Goal: Information Seeking & Learning: Check status

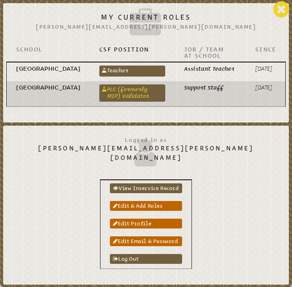
click at [166, 88] on link "PLC (formerly MIP) Validator" at bounding box center [132, 93] width 66 height 17
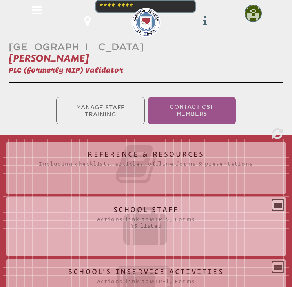
click at [252, 197] on div "School Staff Actions link to mip-5 , Forms 43 listed Report (for printing & exp…" at bounding box center [146, 223] width 280 height 53
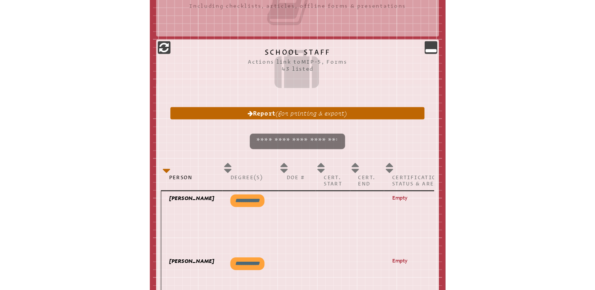
scroll to position [164, 0]
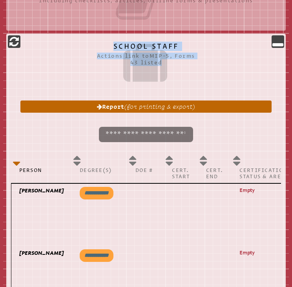
drag, startPoint x: 17, startPoint y: 42, endPoint x: 127, endPoint y: 70, distance: 113.3
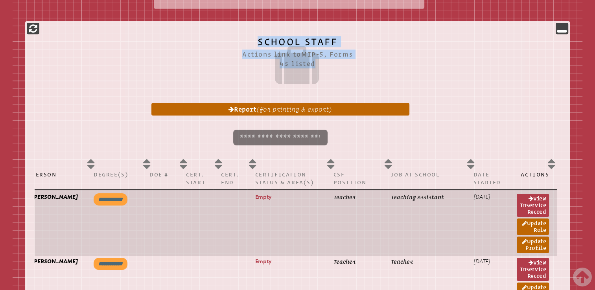
scroll to position [0, 0]
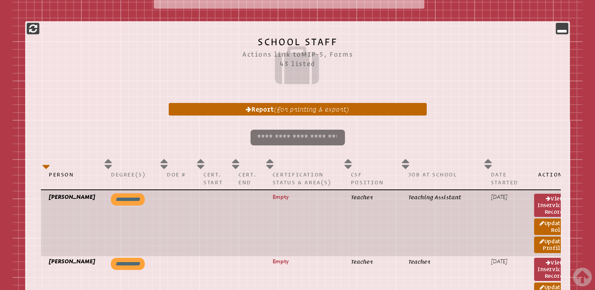
click at [63, 199] on p "[PERSON_NAME]" at bounding box center [72, 197] width 46 height 8
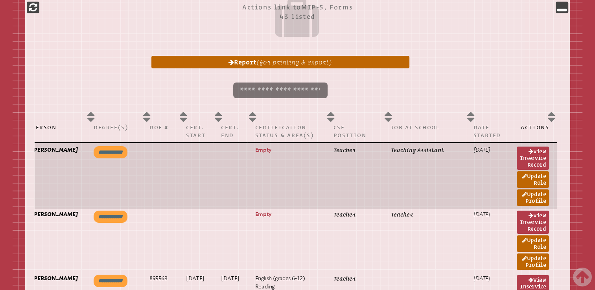
scroll to position [390, 0]
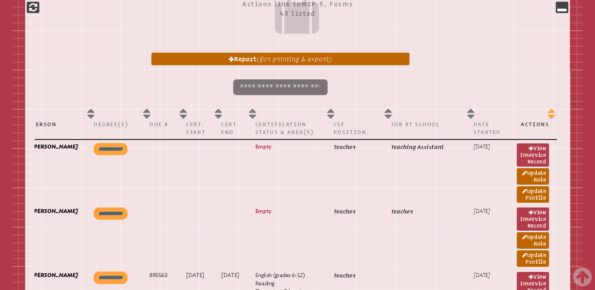
click at [292, 117] on th "Actions" at bounding box center [533, 122] width 48 height 35
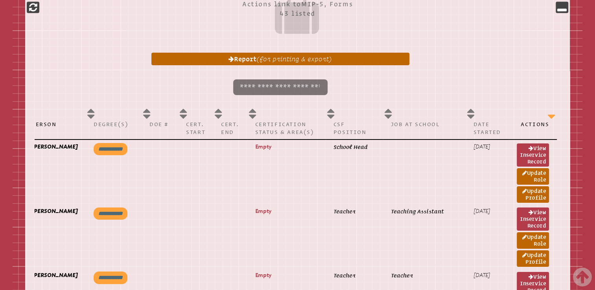
click at [292, 113] on th "Actions" at bounding box center [533, 122] width 48 height 35
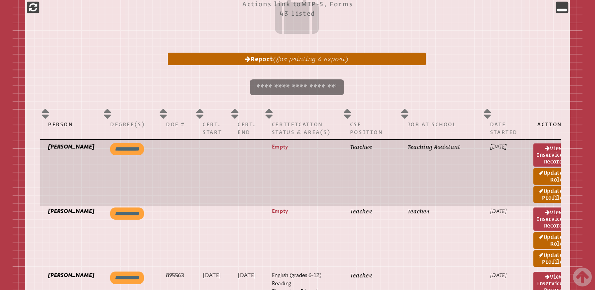
scroll to position [0, 17]
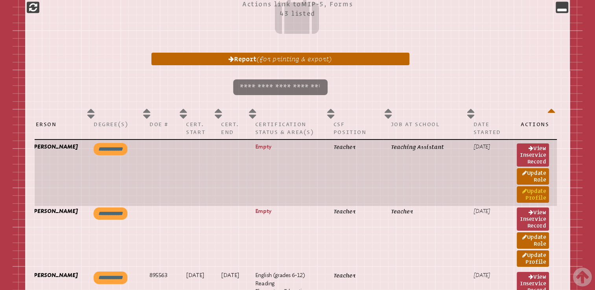
click at [292, 189] on link "Update Profile" at bounding box center [533, 194] width 32 height 17
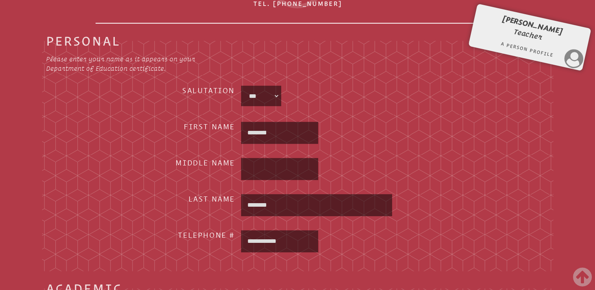
scroll to position [346, 0]
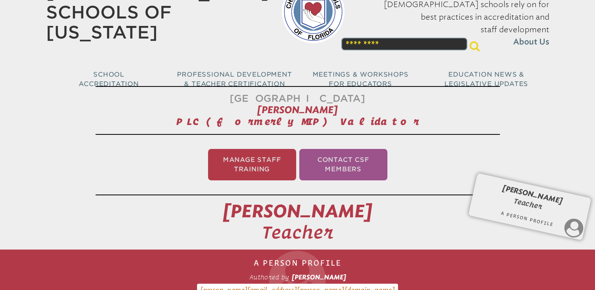
scroll to position [0, 0]
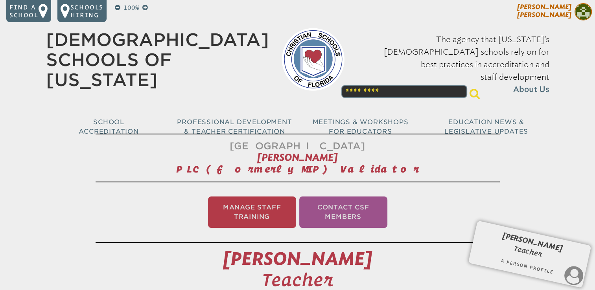
click at [292, 11] on span "[PERSON_NAME]" at bounding box center [544, 10] width 54 height 15
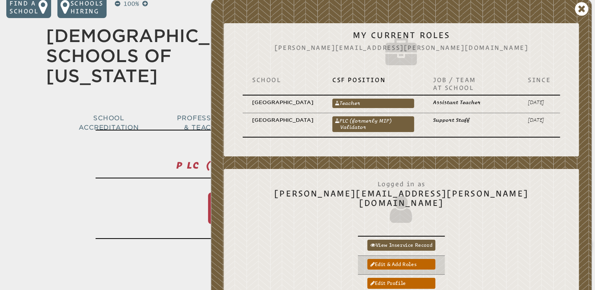
scroll to position [2, 0]
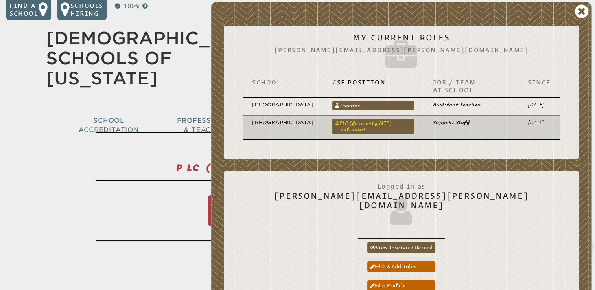
click at [292, 132] on link "PLC (formerly MIP) Validator" at bounding box center [373, 127] width 82 height 16
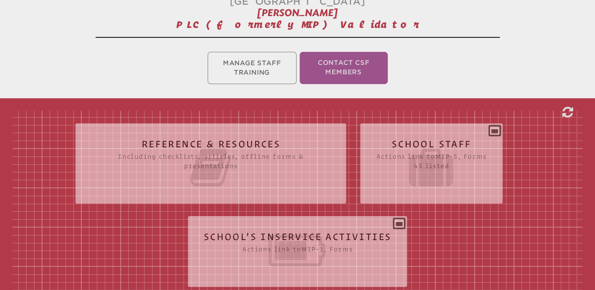
scroll to position [145, 0]
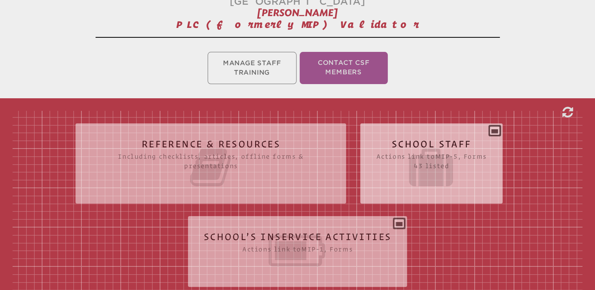
click at [292, 130] on div "School Staff Actions link to mip-5 , Forms 43 listed Report (for printing & exp…" at bounding box center [431, 160] width 142 height 61
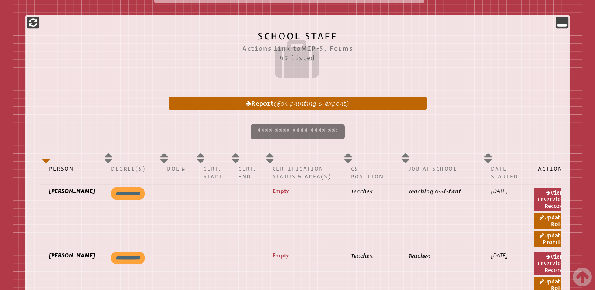
scroll to position [0, 17]
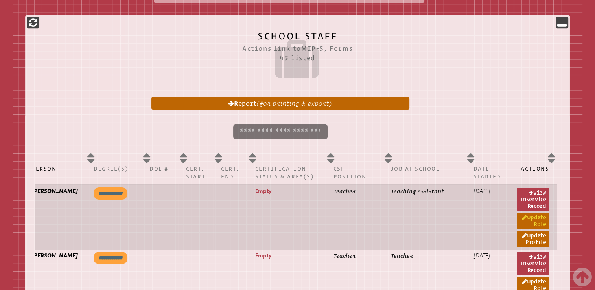
click at [292, 216] on link "Update Role" at bounding box center [533, 221] width 32 height 17
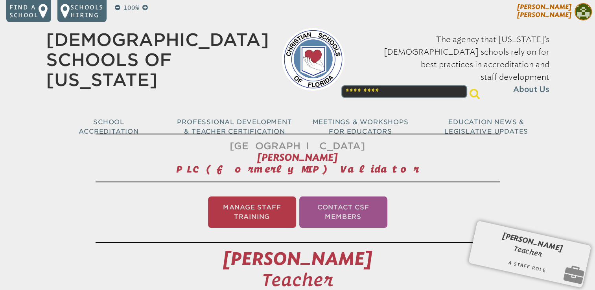
click at [292, 11] on span "[PERSON_NAME]" at bounding box center [544, 10] width 54 height 15
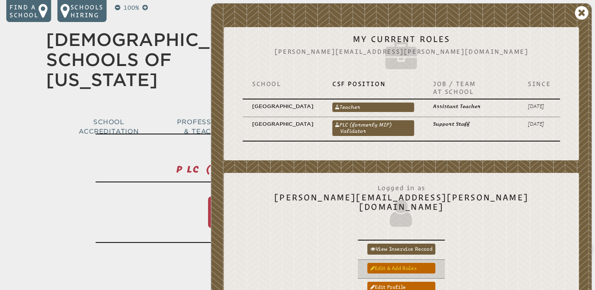
click at [292, 263] on link "Edit & add roles" at bounding box center [401, 268] width 68 height 11
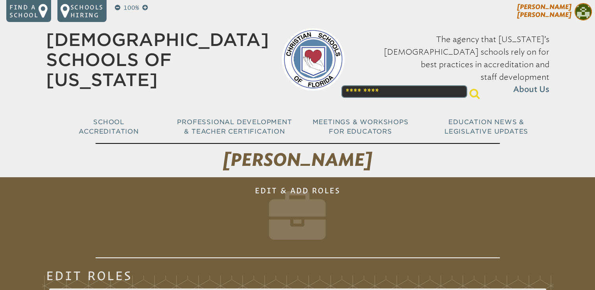
click at [552, 11] on span "[PERSON_NAME]" at bounding box center [544, 10] width 54 height 15
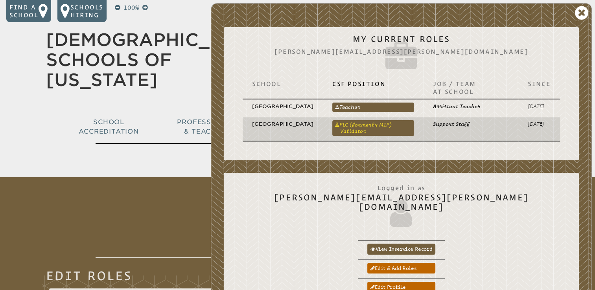
click at [387, 132] on link "PLC (formerly MIP) Validator" at bounding box center [373, 128] width 82 height 16
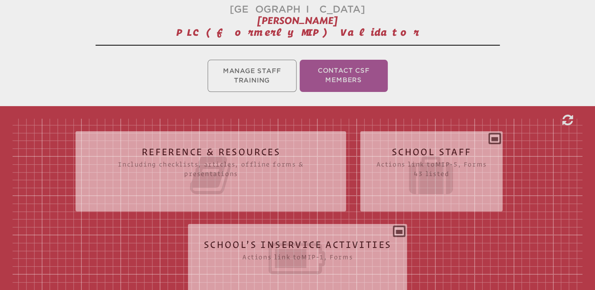
scroll to position [165, 0]
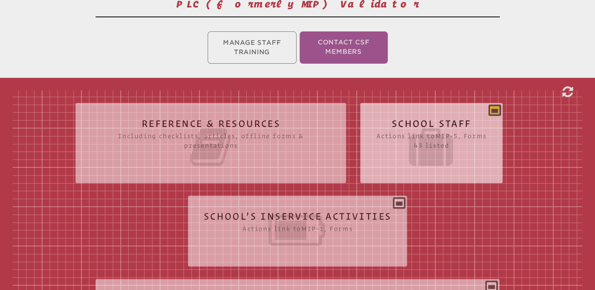
click at [497, 106] on icon at bounding box center [494, 109] width 9 height 9
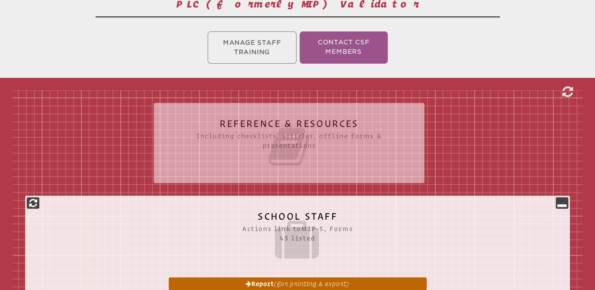
scroll to position [113, 0]
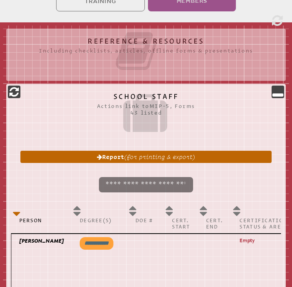
click at [238, 122] on icon at bounding box center [146, 113] width 258 height 44
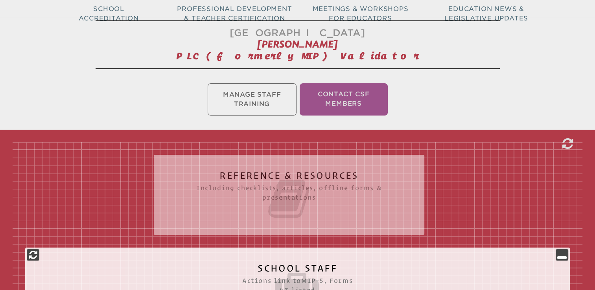
scroll to position [0, 0]
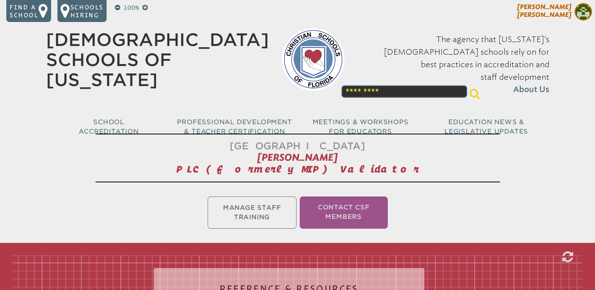
click at [560, 11] on span "[PERSON_NAME]" at bounding box center [544, 10] width 54 height 15
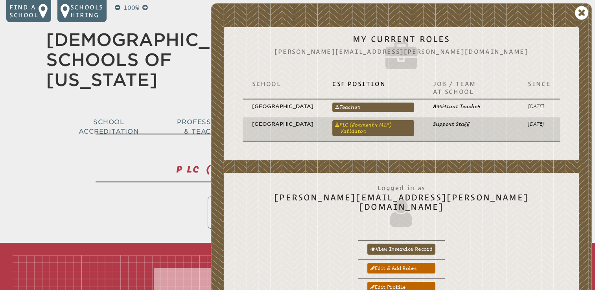
click at [392, 133] on link "PLC (formerly MIP) Validator" at bounding box center [373, 128] width 82 height 16
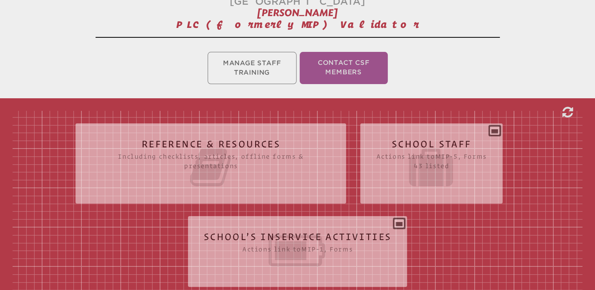
scroll to position [146, 0]
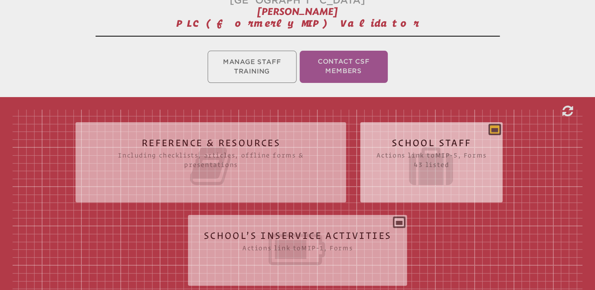
click at [498, 125] on icon at bounding box center [494, 129] width 9 height 9
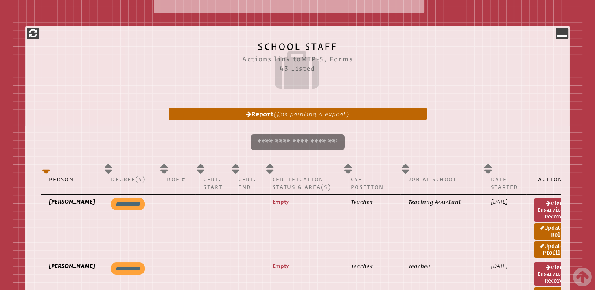
scroll to position [0, 17]
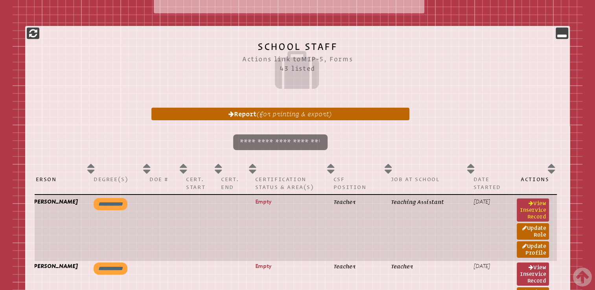
click at [538, 210] on link "View inservice record" at bounding box center [533, 210] width 32 height 23
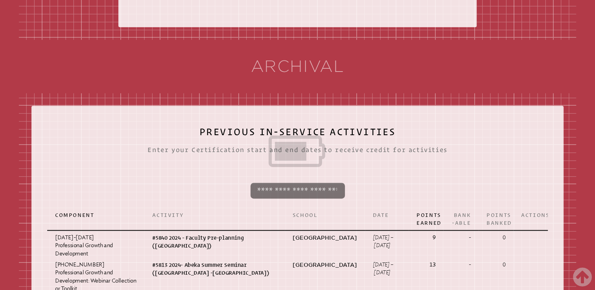
scroll to position [984, 0]
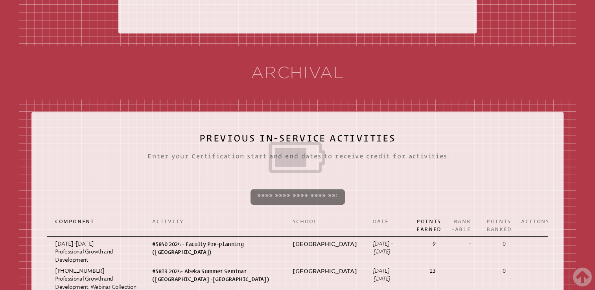
click at [503, 208] on p at bounding box center [297, 197] width 488 height 22
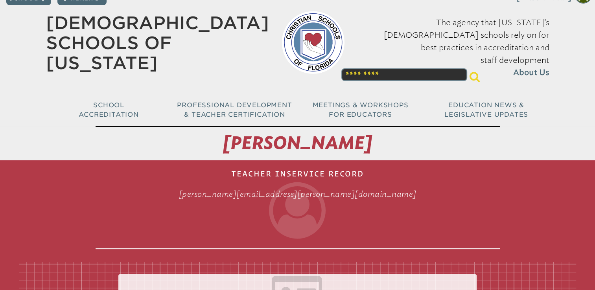
scroll to position [0, 0]
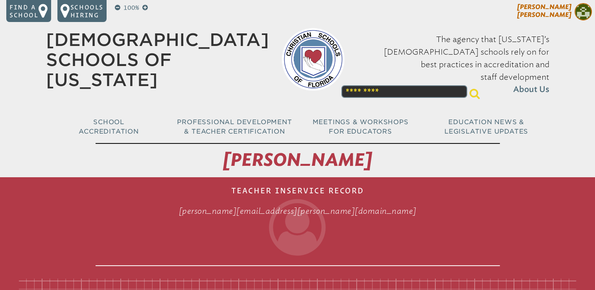
click at [559, 9] on span "[PERSON_NAME]" at bounding box center [544, 10] width 54 height 15
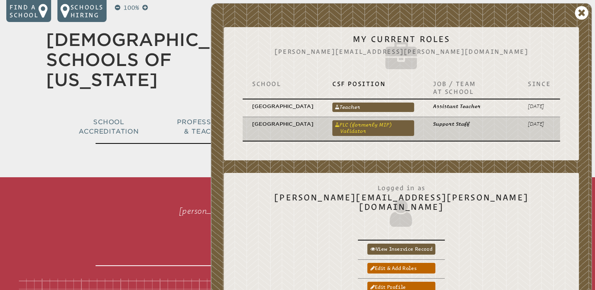
click at [393, 136] on link "PLC (formerly MIP) Validator" at bounding box center [373, 128] width 82 height 16
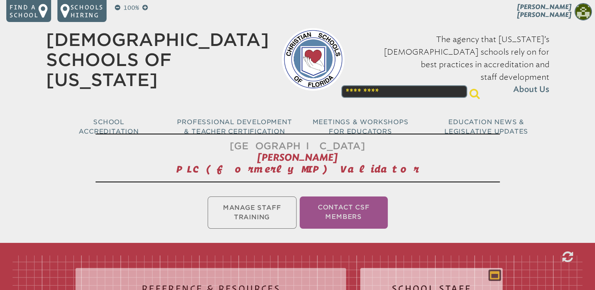
click at [497, 271] on icon at bounding box center [494, 274] width 9 height 9
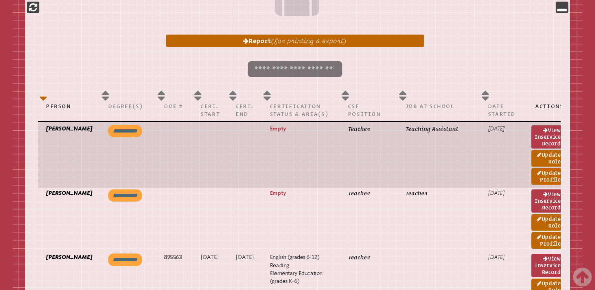
scroll to position [0, 3]
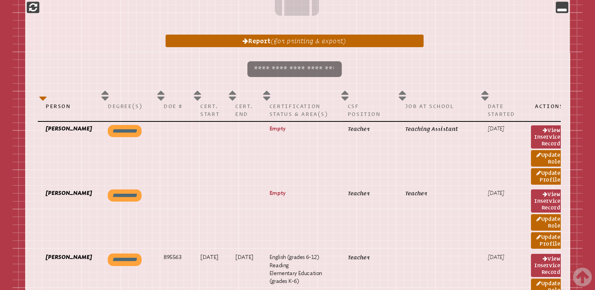
drag, startPoint x: 517, startPoint y: 0, endPoint x: 494, endPoint y: 49, distance: 54.2
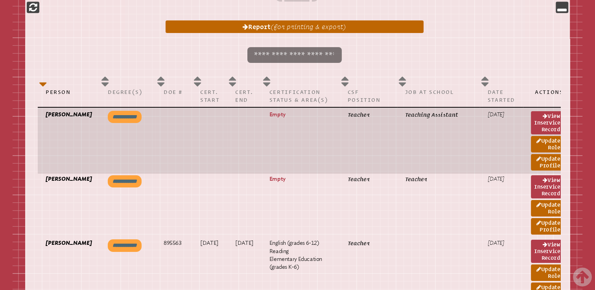
scroll to position [422, 0]
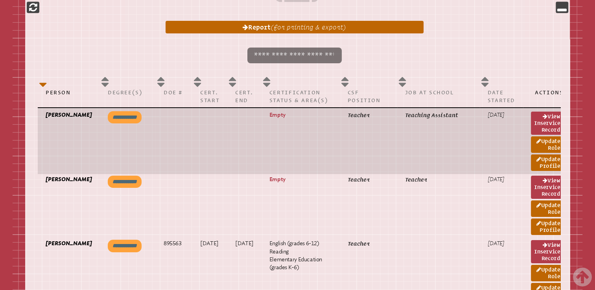
click at [452, 169] on td "Teaching Assistant" at bounding box center [438, 141] width 83 height 66
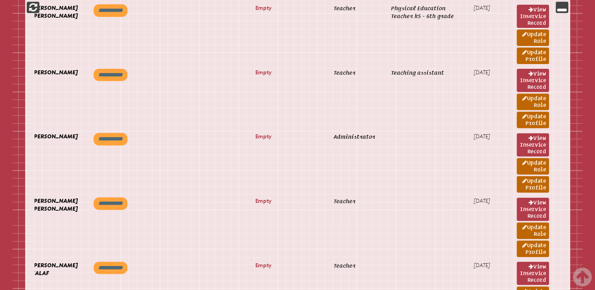
scroll to position [722, 0]
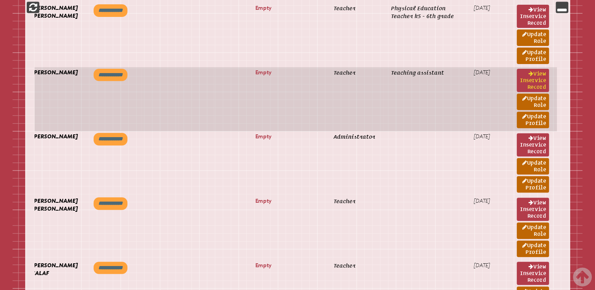
click at [533, 75] on link "View inservice record" at bounding box center [533, 80] width 32 height 23
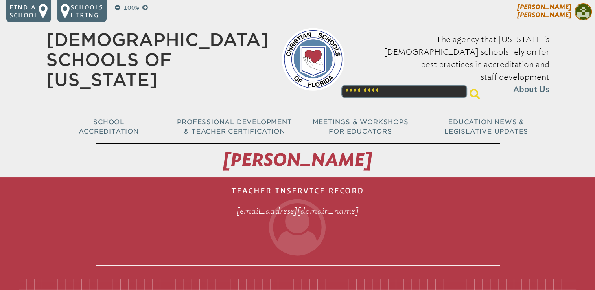
click at [562, 9] on span "[PERSON_NAME]" at bounding box center [544, 10] width 54 height 15
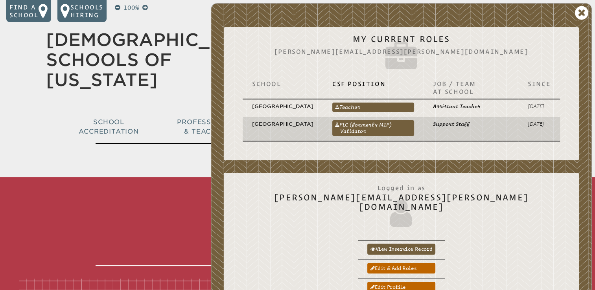
click at [384, 141] on td "PLC (formerly MIP) Validator PLC (formerly MIP) Validator" at bounding box center [373, 129] width 101 height 24
click at [384, 134] on link "PLC (formerly MIP) Validator" at bounding box center [373, 128] width 82 height 16
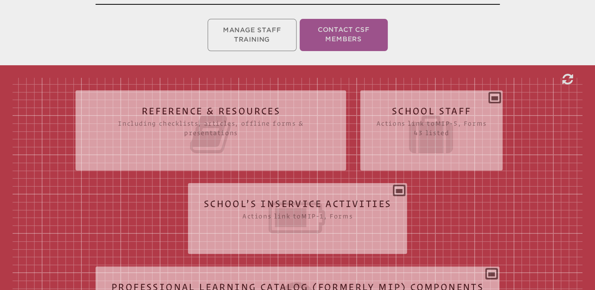
scroll to position [177, 0]
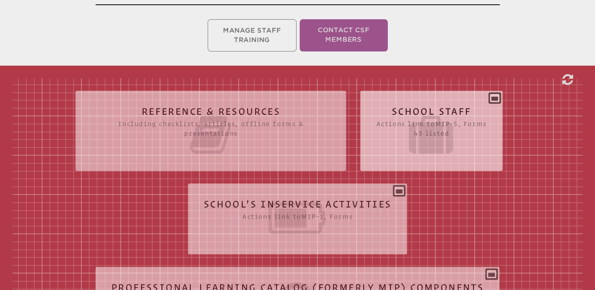
click at [494, 99] on div "School Staff Actions link to mip-5 , Forms 43 listed Report (for printing & exp…" at bounding box center [431, 127] width 142 height 61
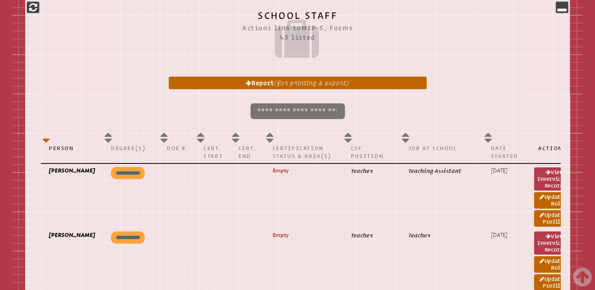
scroll to position [0, 17]
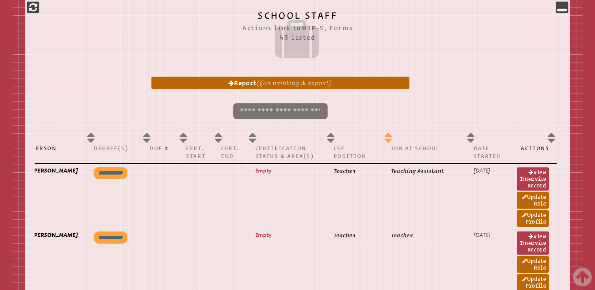
click at [387, 138] on th "Job at School" at bounding box center [424, 146] width 83 height 35
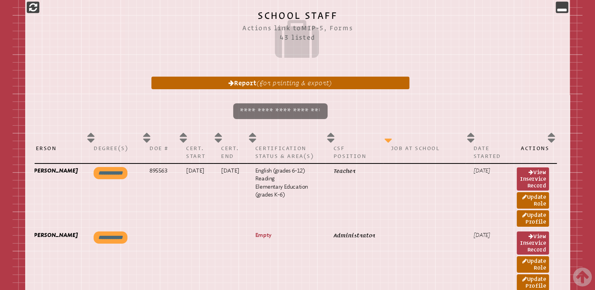
click at [387, 138] on th "Job at School" at bounding box center [424, 146] width 83 height 35
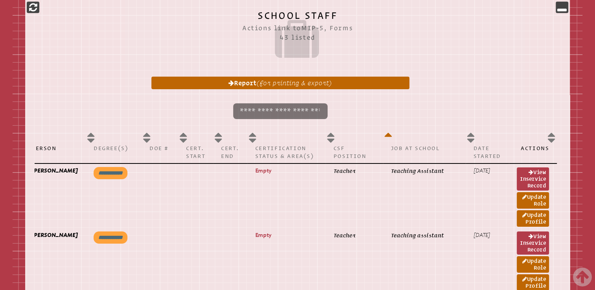
click at [396, 119] on p at bounding box center [280, 111] width 500 height 22
click at [385, 134] on th "Job at School" at bounding box center [424, 146] width 83 height 35
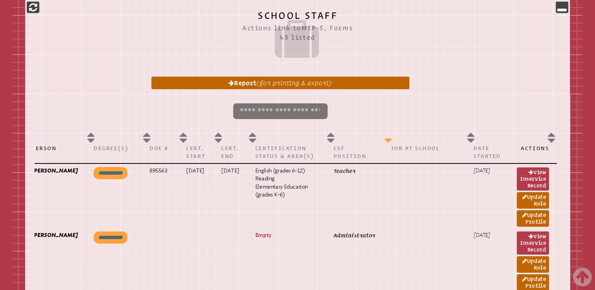
click at [385, 134] on th "Job at School" at bounding box center [424, 146] width 83 height 35
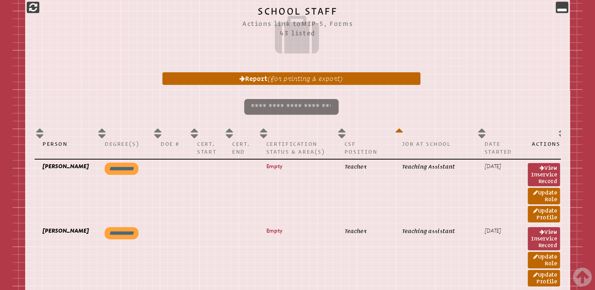
scroll to position [370, 0]
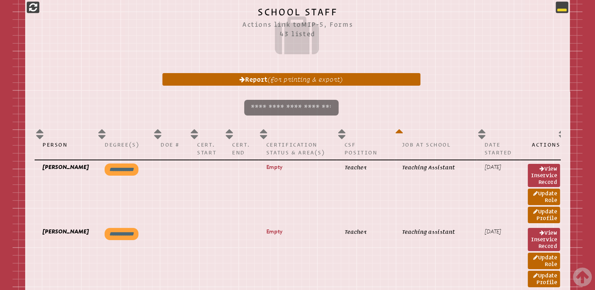
click at [561, 7] on icon at bounding box center [561, 6] width 9 height 9
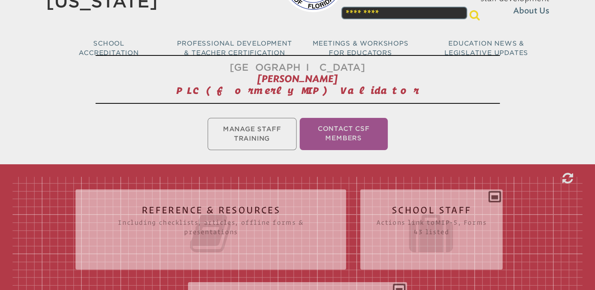
scroll to position [0, 0]
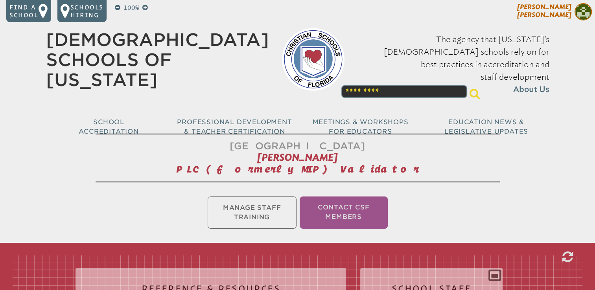
click at [556, 7] on span "[PERSON_NAME]" at bounding box center [544, 10] width 54 height 15
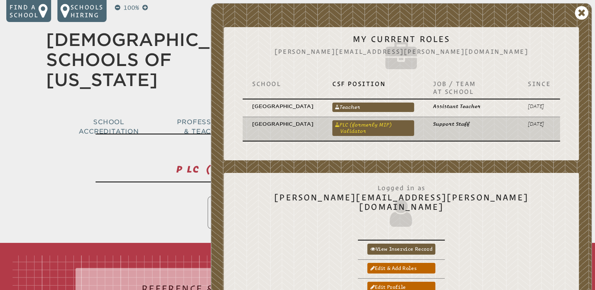
click at [388, 131] on link "PLC (formerly MIP) Validator" at bounding box center [373, 128] width 82 height 16
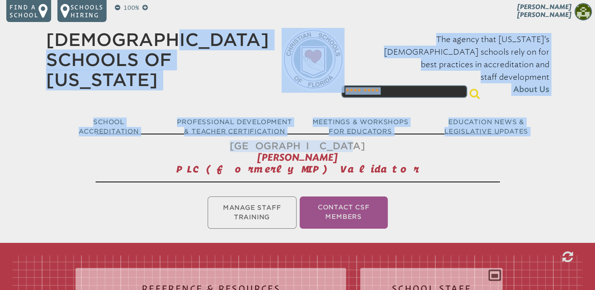
drag, startPoint x: 308, startPoint y: 26, endPoint x: 290, endPoint y: -24, distance: 53.1
